Goal: Information Seeking & Learning: Learn about a topic

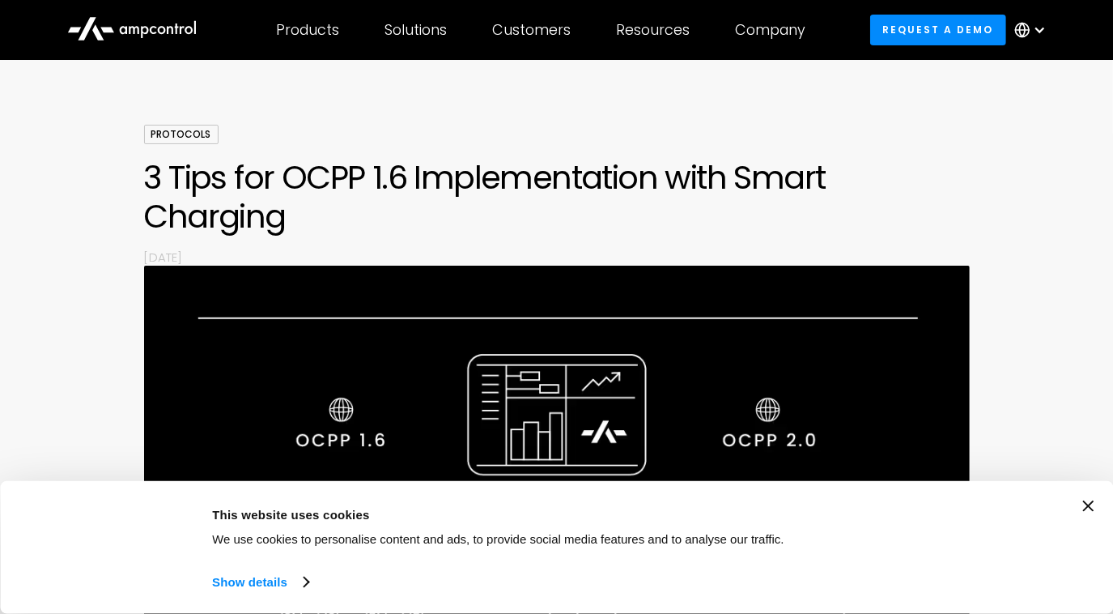
scroll to position [73, 0]
click at [1087, 504] on div "Consent Details [#IABV2SETTINGS#] About This website uses cookies We use cookie…" at bounding box center [556, 547] width 1074 height 94
click at [1090, 505] on icon "Close banner" at bounding box center [1087, 505] width 11 height 11
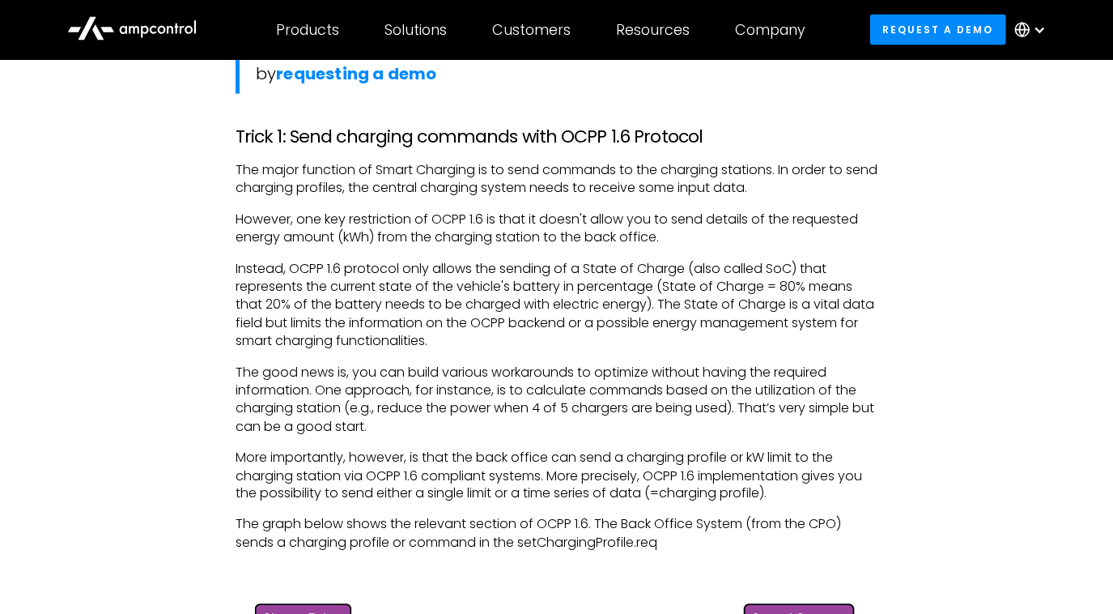
scroll to position [1619, 0]
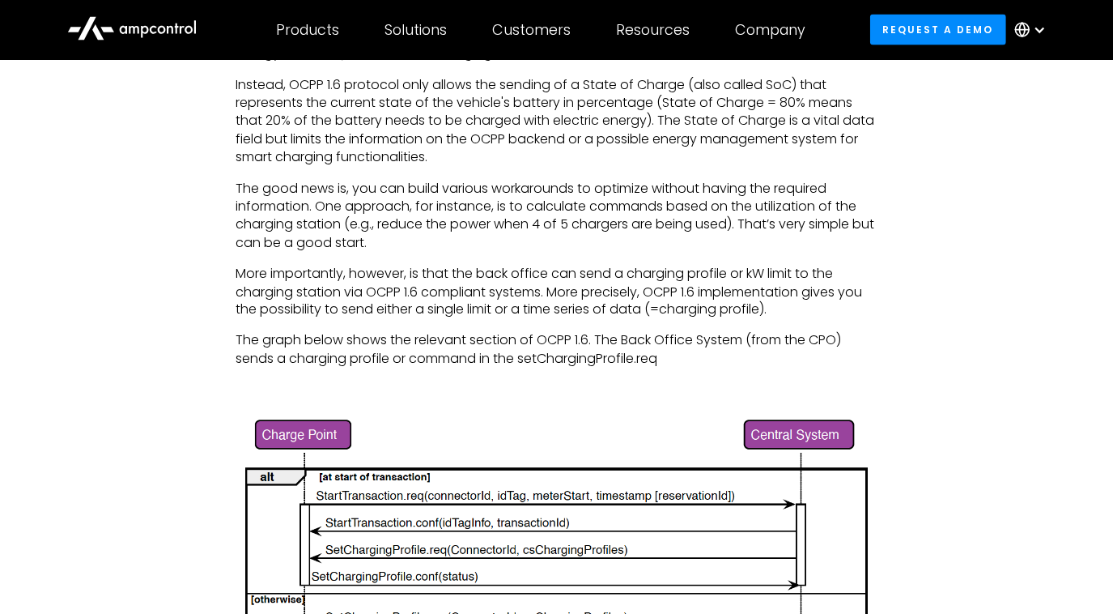
scroll to position [1766, 0]
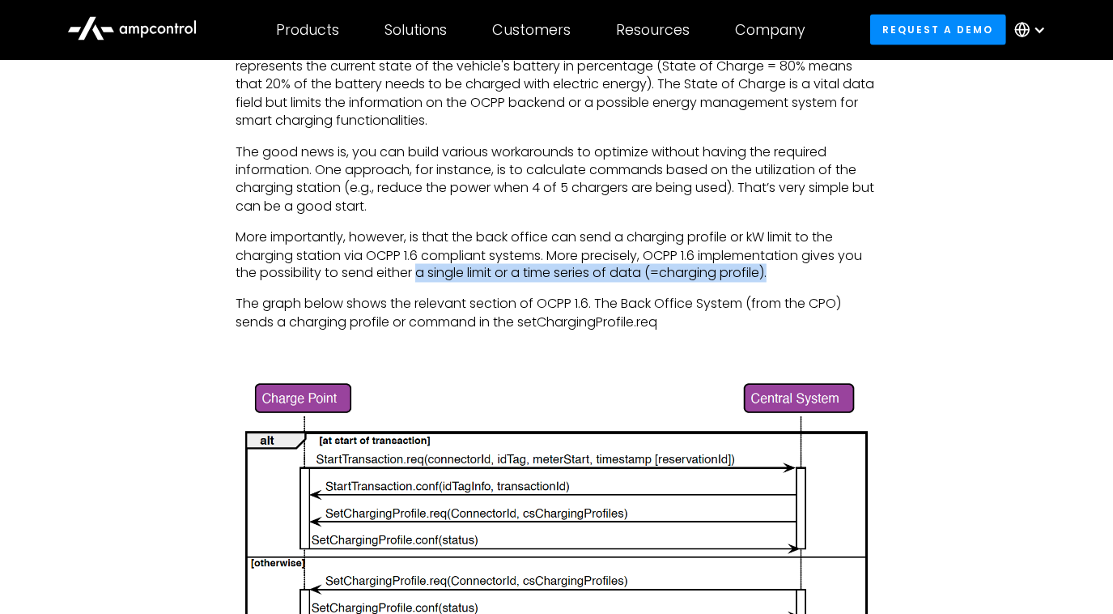
drag, startPoint x: 419, startPoint y: 270, endPoint x: 784, endPoint y: 273, distance: 365.9
click at [784, 273] on p "More importantly, however, is that the back office can send a charging profile …" at bounding box center [557, 255] width 642 height 54
drag, startPoint x: 784, startPoint y: 273, endPoint x: 814, endPoint y: 279, distance: 30.6
click at [814, 279] on p "More importantly, however, is that the back office can send a charging profile …" at bounding box center [557, 255] width 642 height 54
click at [814, 270] on p "More importantly, however, is that the back office can send a charging profile …" at bounding box center [557, 255] width 642 height 54
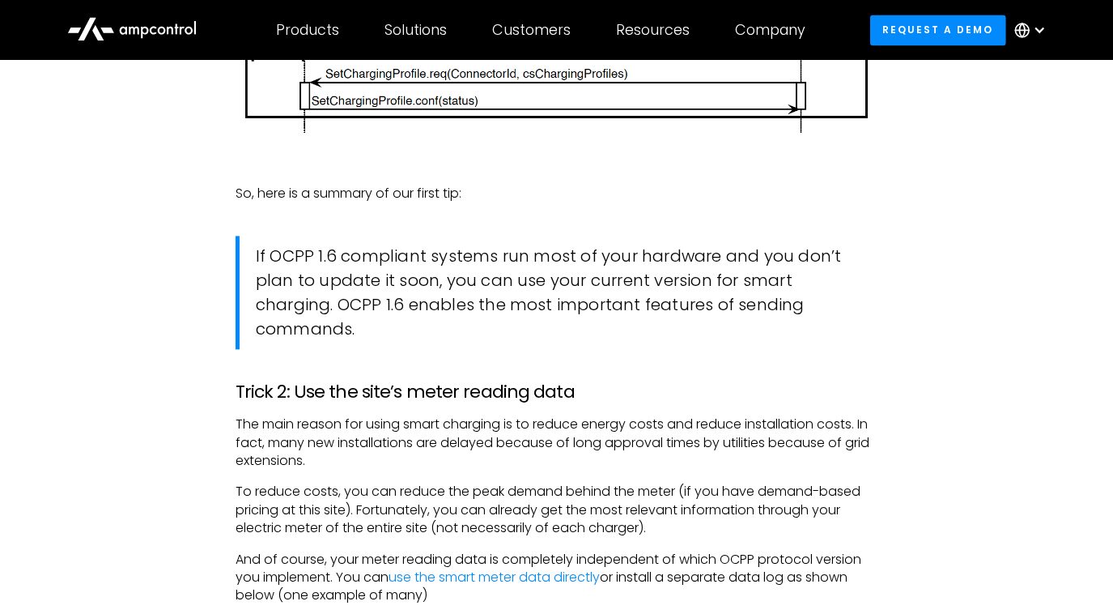
scroll to position [2281, 0]
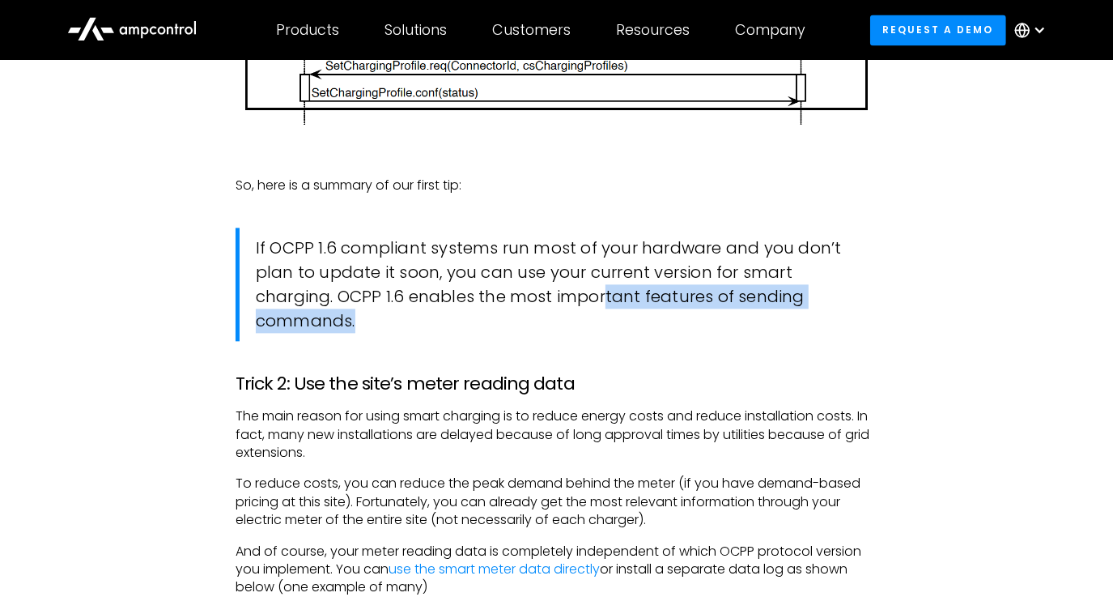
drag, startPoint x: 657, startPoint y: 299, endPoint x: 803, endPoint y: 321, distance: 147.3
click at [803, 321] on blockquote "If OCPP 1.6 compliant systems run most of your hardware and you don’t plan to u…" at bounding box center [557, 283] width 642 height 113
drag, startPoint x: 803, startPoint y: 321, endPoint x: 962, endPoint y: 337, distance: 159.5
click at [962, 337] on div "‍ A short background on OCPP 1.6 Protocol The Open Charge Point Protocol (OCPP)…" at bounding box center [557, 600] width 1012 height 3726
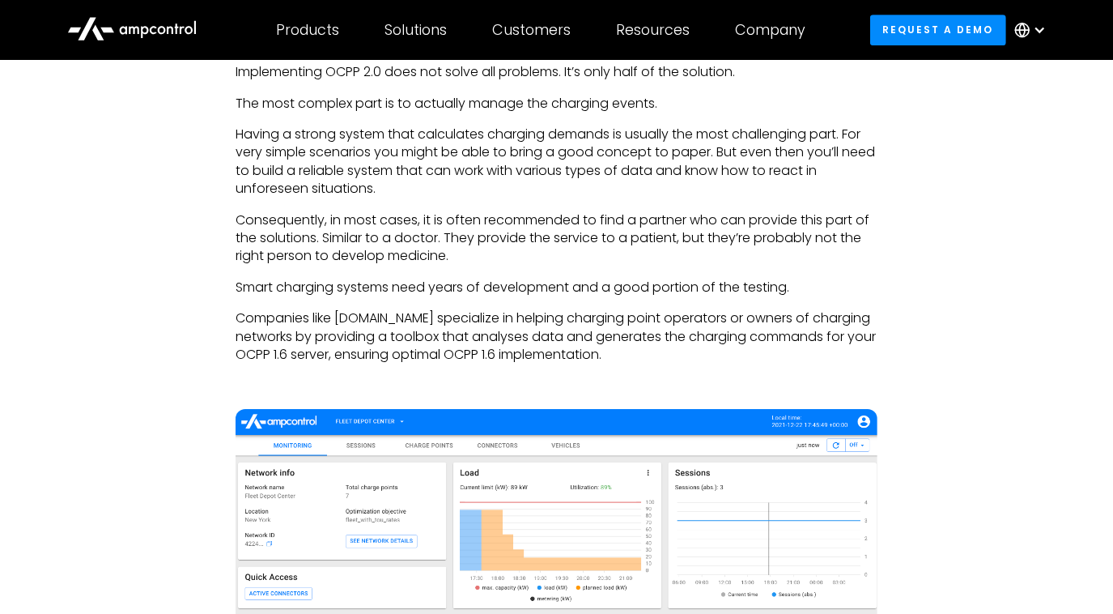
scroll to position [3532, 0]
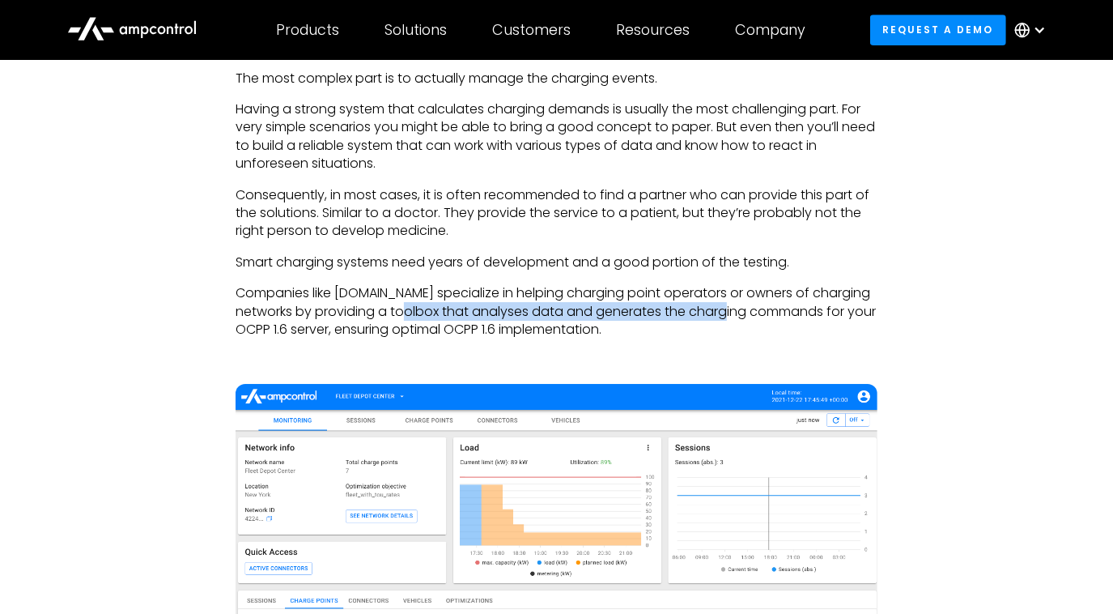
drag, startPoint x: 402, startPoint y: 305, endPoint x: 725, endPoint y: 308, distance: 322.2
click at [725, 308] on p "Companies like [DOMAIN_NAME] specialize in helping charging point operators or …" at bounding box center [557, 311] width 642 height 54
drag, startPoint x: 725, startPoint y: 308, endPoint x: 716, endPoint y: 338, distance: 31.0
click at [716, 338] on p "Companies like [DOMAIN_NAME] specialize in helping charging point operators or …" at bounding box center [557, 311] width 642 height 54
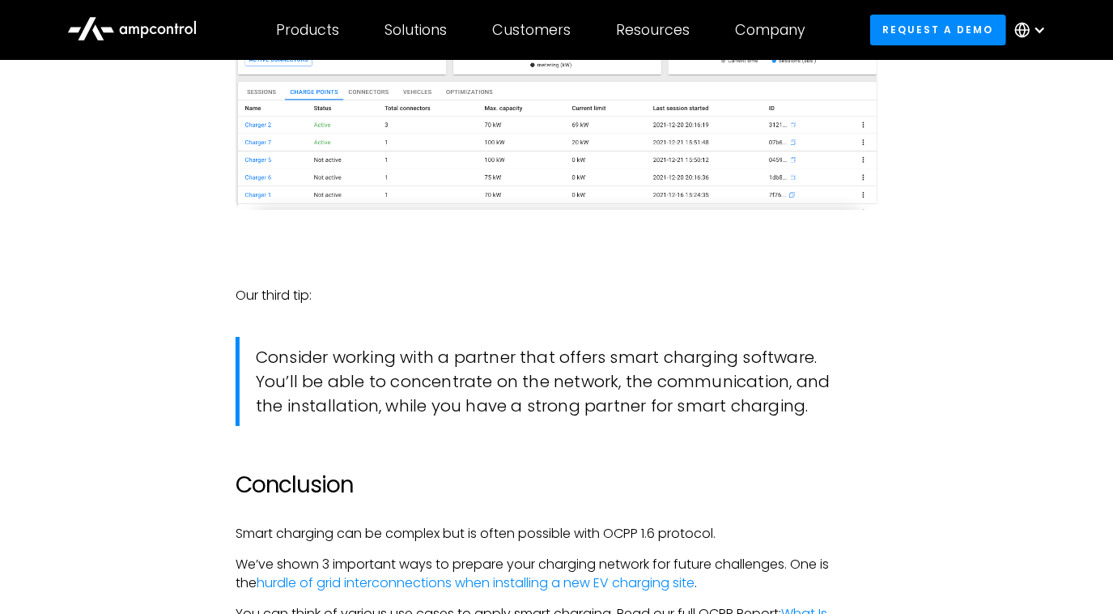
scroll to position [4048, 0]
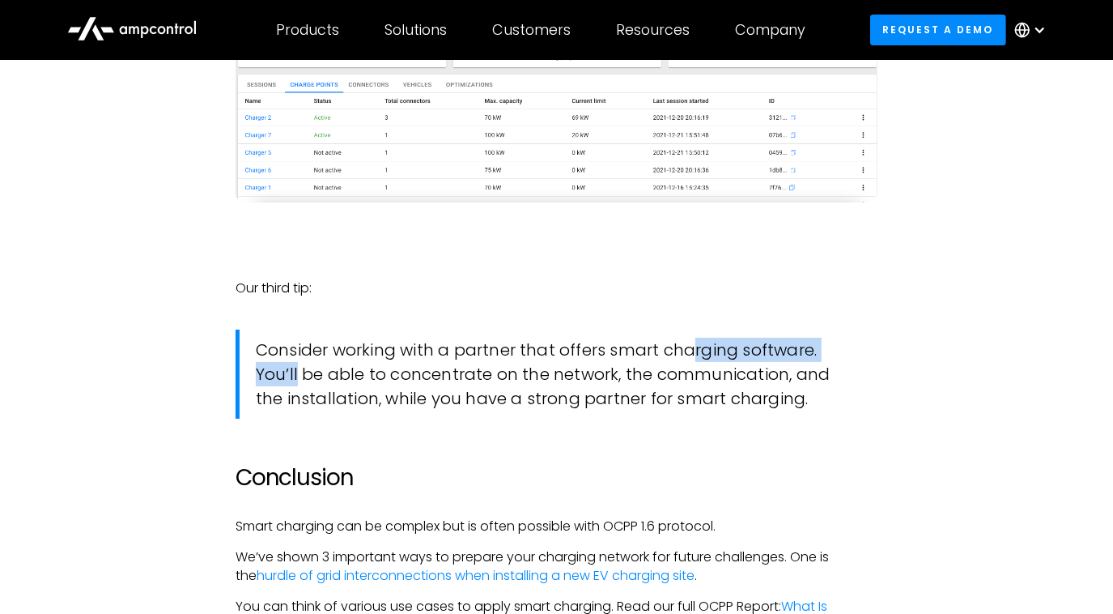
drag, startPoint x: 694, startPoint y: 344, endPoint x: 861, endPoint y: 361, distance: 167.6
click at [861, 361] on blockquote "Consider working with a partner that offers smart charging software. You’ll be …" at bounding box center [557, 373] width 642 height 89
click at [584, 372] on blockquote "Consider working with a partner that offers smart charging software. You’ll be …" at bounding box center [557, 373] width 642 height 89
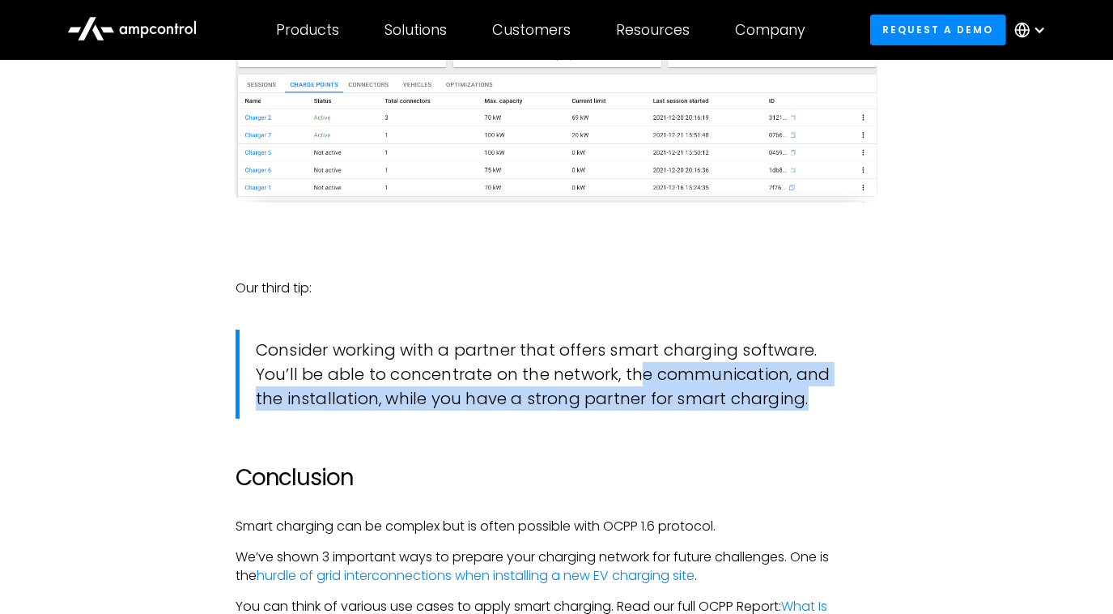
drag, startPoint x: 591, startPoint y: 372, endPoint x: 833, endPoint y: 402, distance: 243.9
click at [833, 402] on blockquote "Consider working with a partner that offers smart charging software. You’ll be …" at bounding box center [557, 373] width 642 height 89
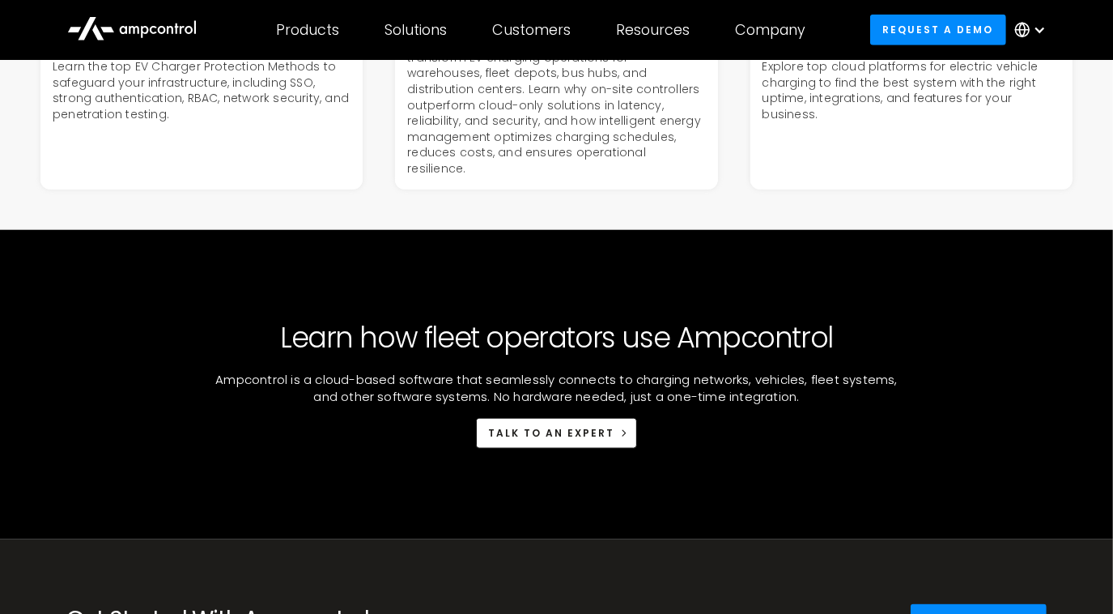
scroll to position [5372, 0]
